Goal: Check status: Check status

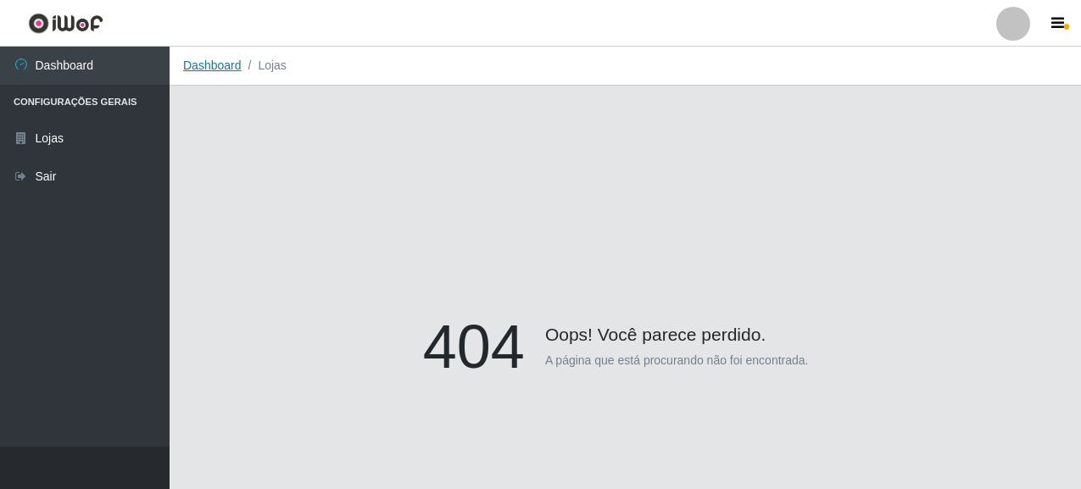
click at [222, 64] on link "Dashboard" at bounding box center [212, 65] width 58 height 14
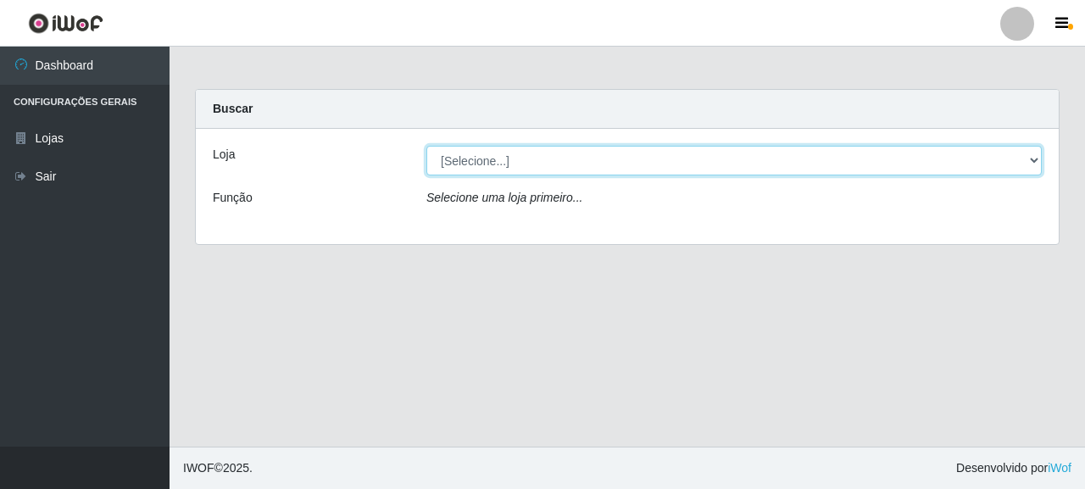
click at [475, 164] on select "[Selecione...] Supermercado Queiroz - [GEOGRAPHIC_DATA]" at bounding box center [733, 161] width 615 height 30
select select "496"
click at [426, 146] on select "[Selecione...] Supermercado Queiroz - [GEOGRAPHIC_DATA]" at bounding box center [733, 161] width 615 height 30
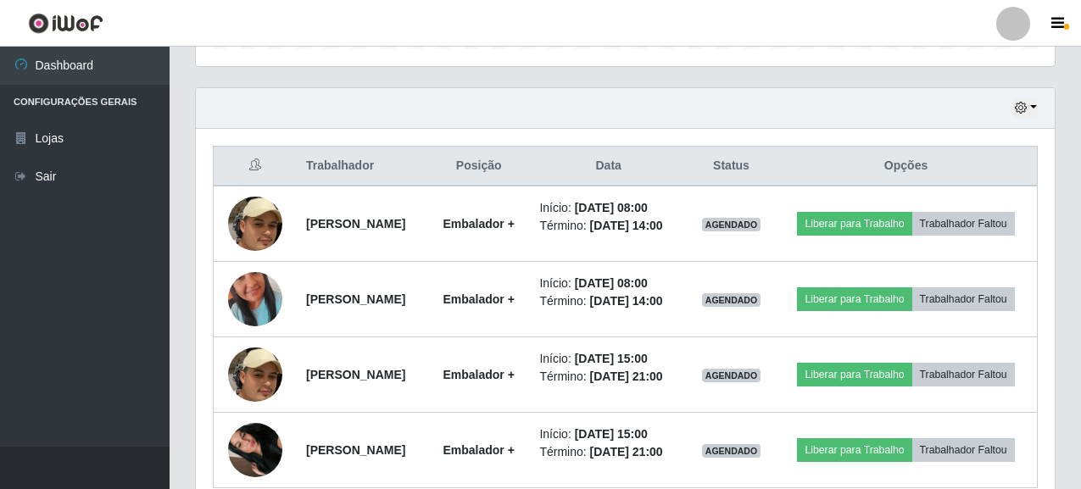
scroll to position [593, 0]
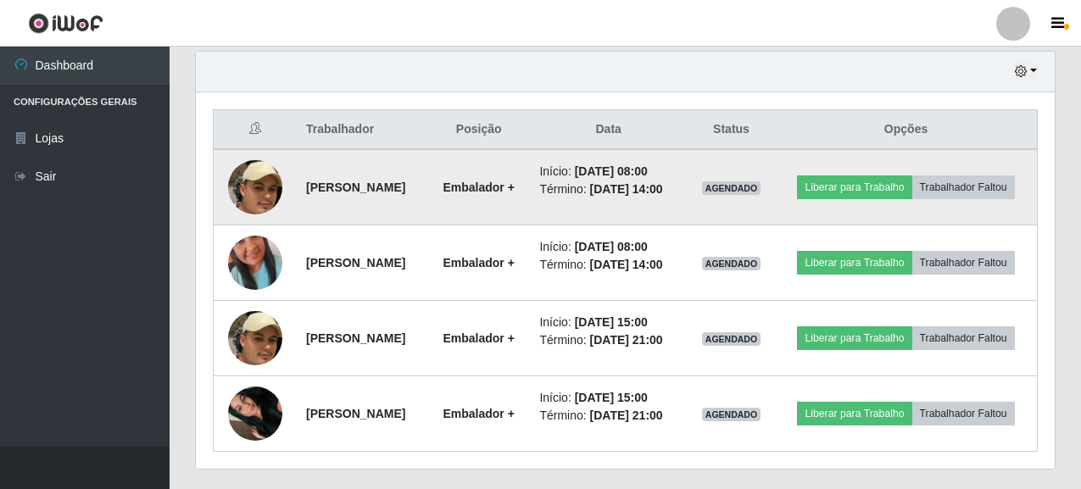
drag, startPoint x: 296, startPoint y: 192, endPoint x: 442, endPoint y: 198, distance: 145.9
click at [428, 198] on td "[PERSON_NAME]" at bounding box center [362, 187] width 132 height 76
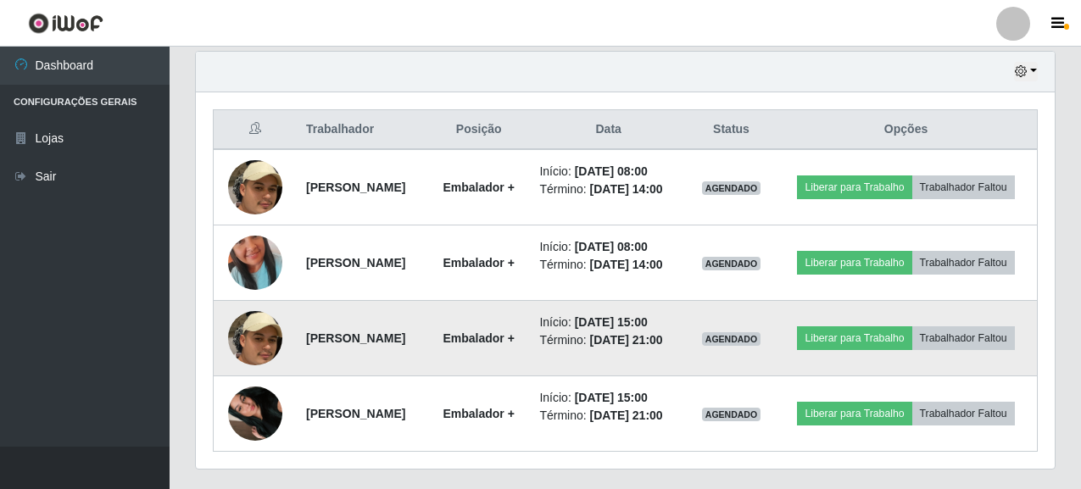
click at [409, 339] on td "[PERSON_NAME]" at bounding box center [362, 338] width 132 height 75
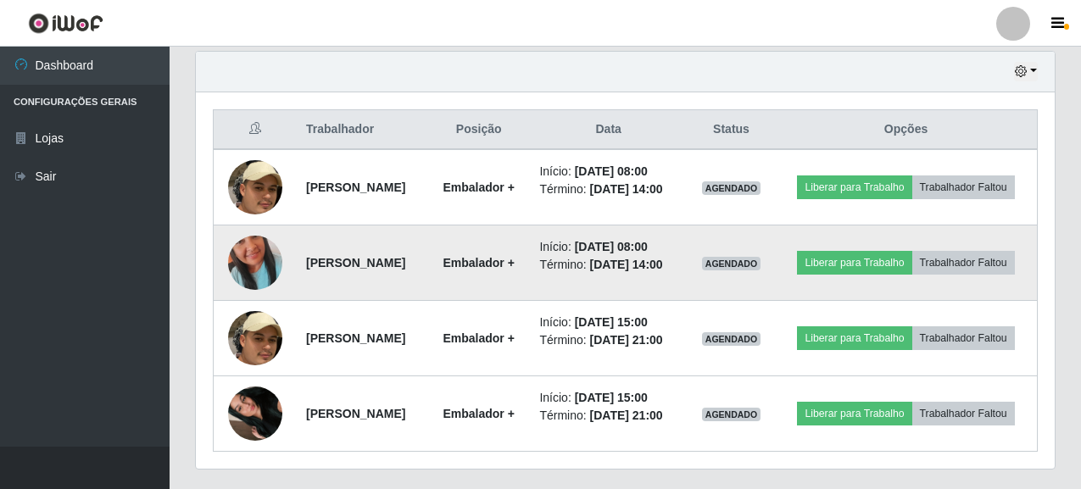
drag, startPoint x: 298, startPoint y: 286, endPoint x: 440, endPoint y: 277, distance: 142.7
click at [428, 277] on td "[PERSON_NAME]" at bounding box center [362, 262] width 132 height 75
copy strong "[PERSON_NAME]"
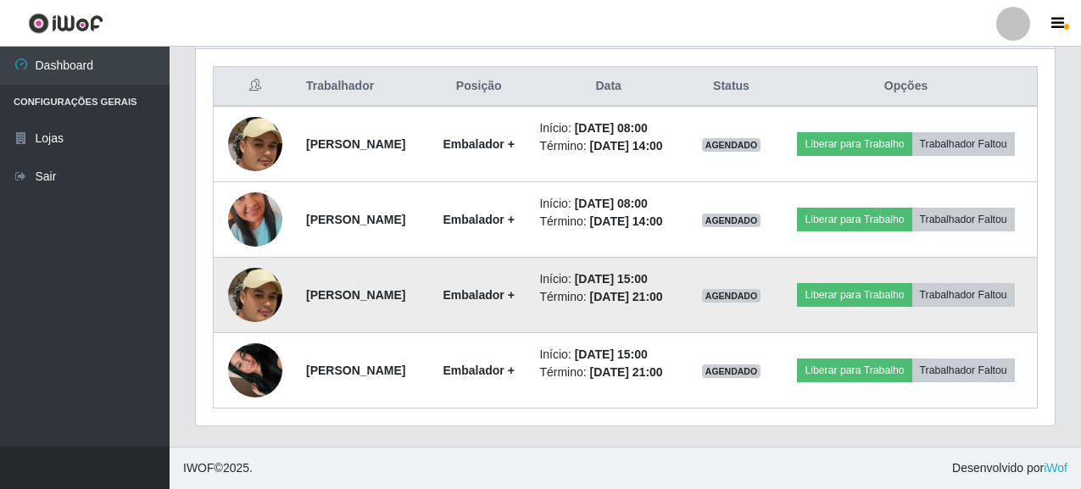
scroll to position [687, 0]
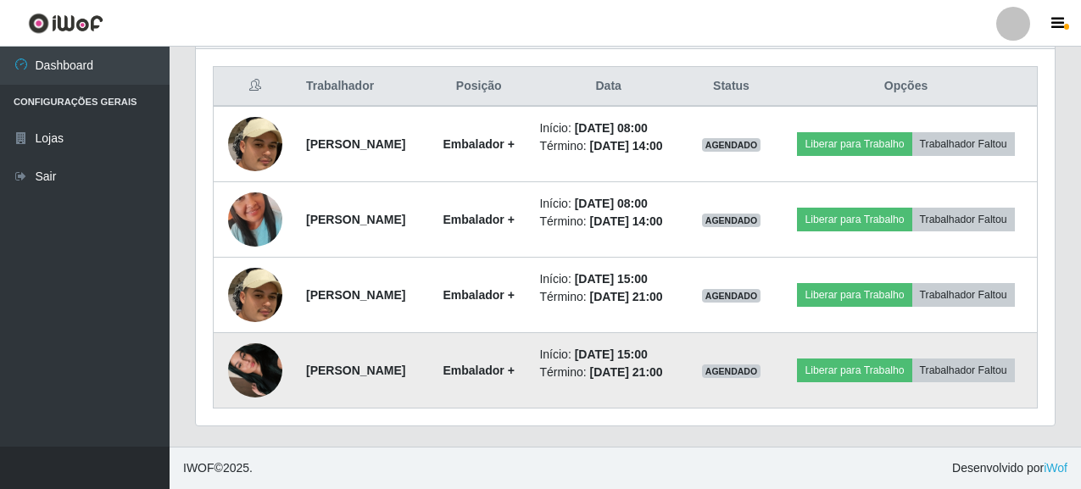
drag, startPoint x: 301, startPoint y: 357, endPoint x: 403, endPoint y: 381, distance: 104.5
click at [403, 381] on td "[PERSON_NAME]" at bounding box center [362, 370] width 132 height 75
copy strong "[PERSON_NAME]"
